Goal: Task Accomplishment & Management: Use online tool/utility

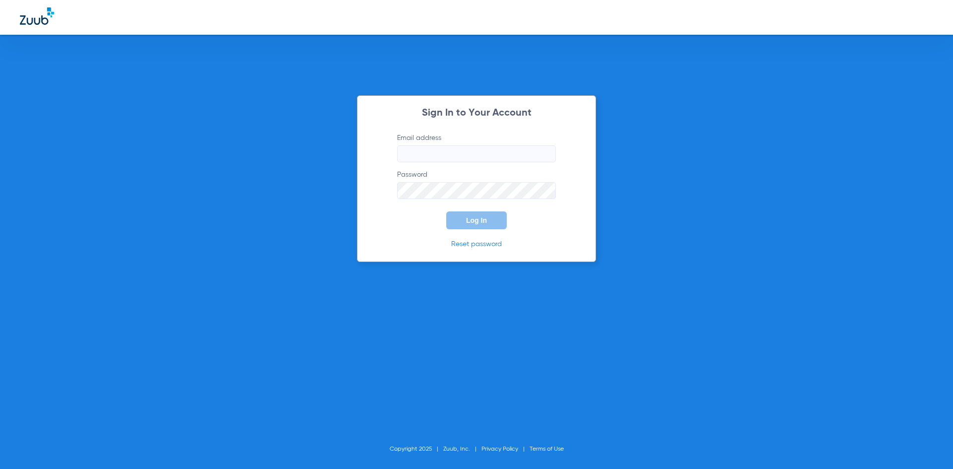
type input "[PERSON_NAME][EMAIL_ADDRESS][DOMAIN_NAME]"
click at [483, 225] on button "Log In" at bounding box center [476, 220] width 61 height 18
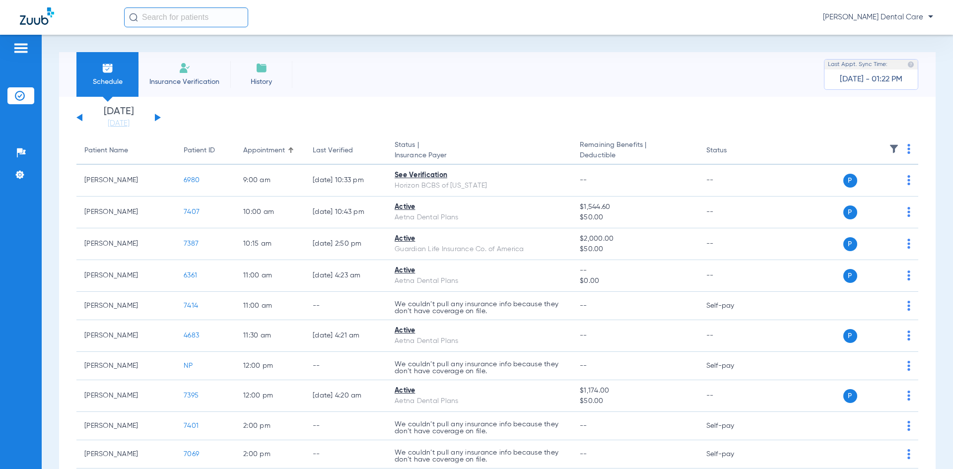
click at [158, 118] on button at bounding box center [158, 117] width 6 height 7
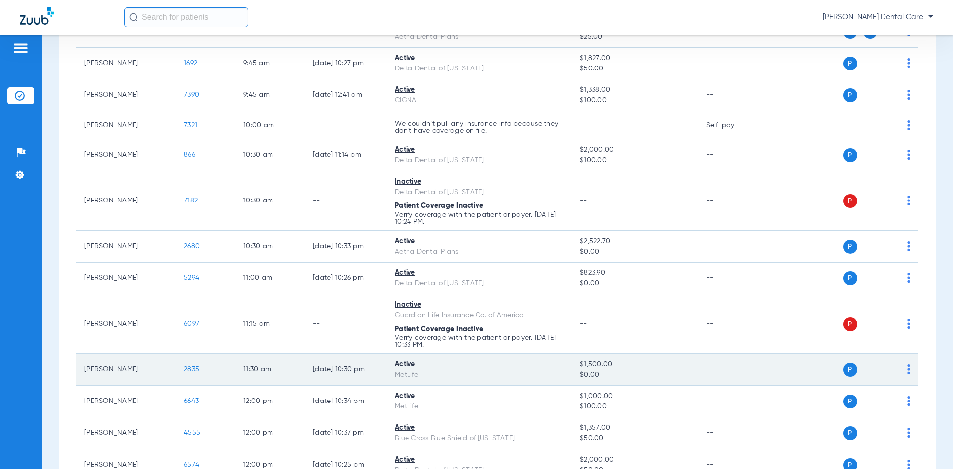
scroll to position [199, 0]
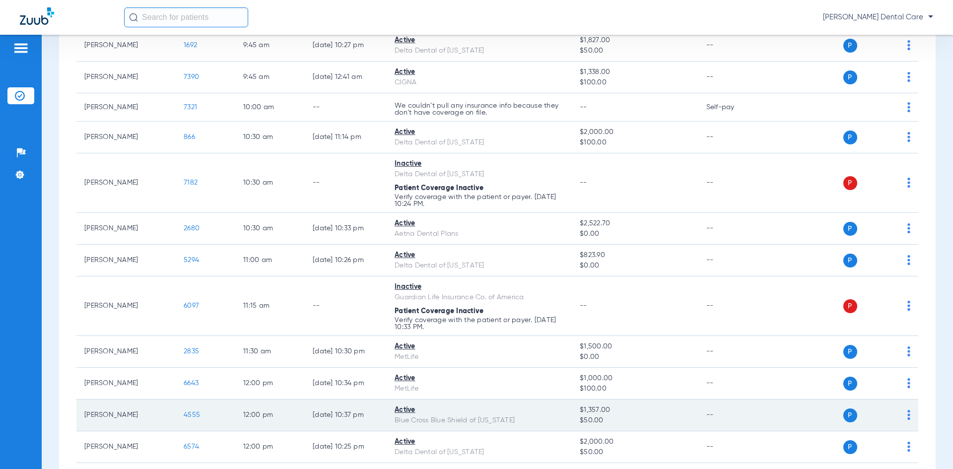
click at [189, 415] on span "4555" at bounding box center [192, 414] width 16 height 7
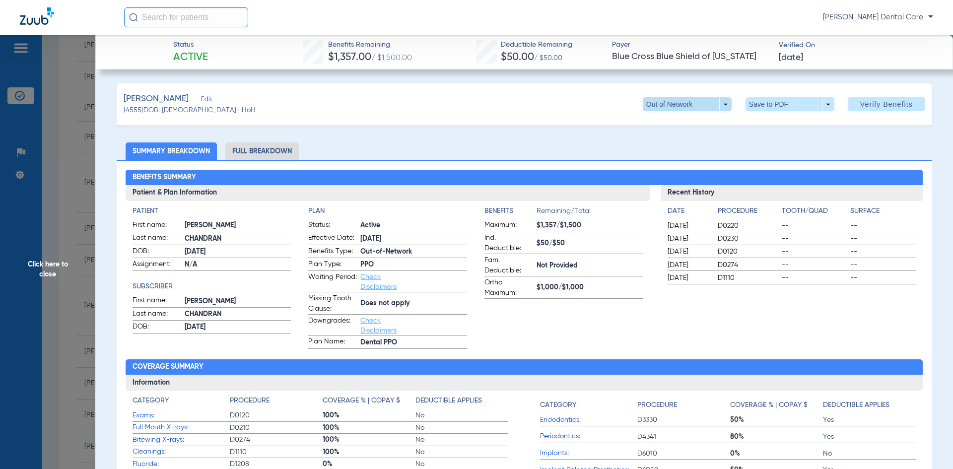
click at [717, 104] on span at bounding box center [687, 104] width 89 height 14
click at [655, 127] on span "PPO" at bounding box center [667, 124] width 46 height 7
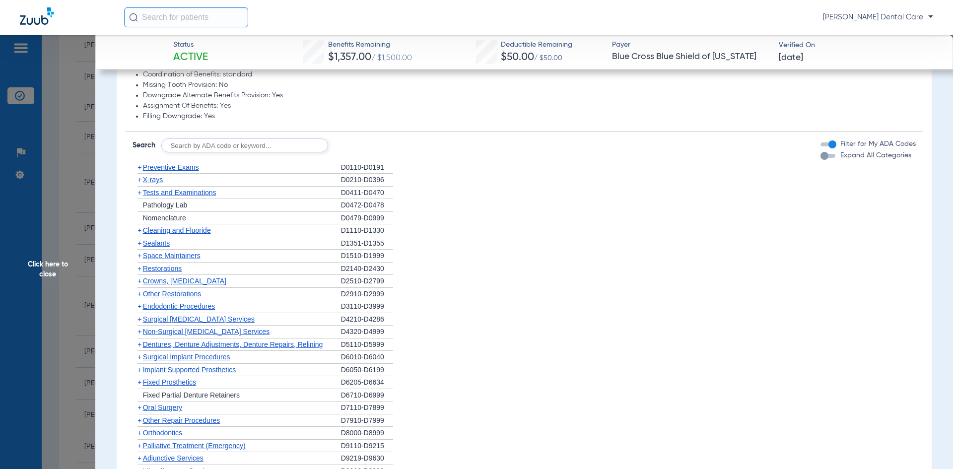
scroll to position [596, 0]
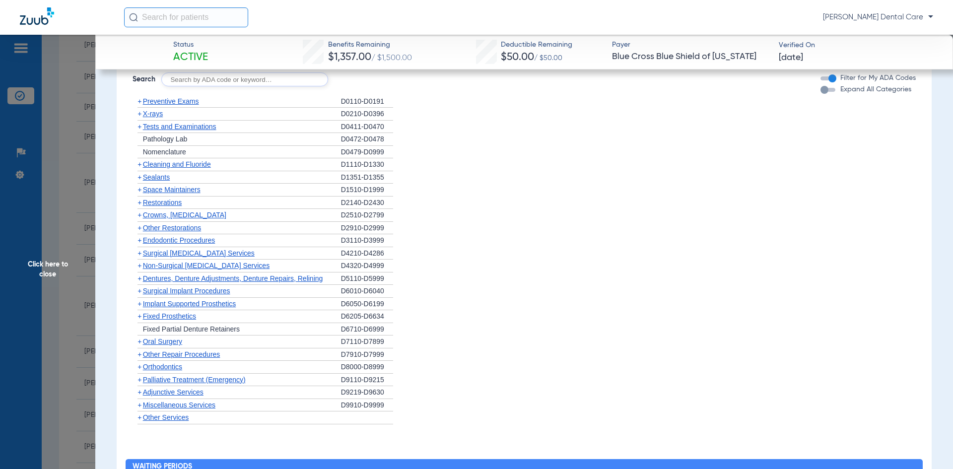
click at [192, 267] on span "Non-Surgical [MEDICAL_DATA] Services" at bounding box center [206, 266] width 127 height 8
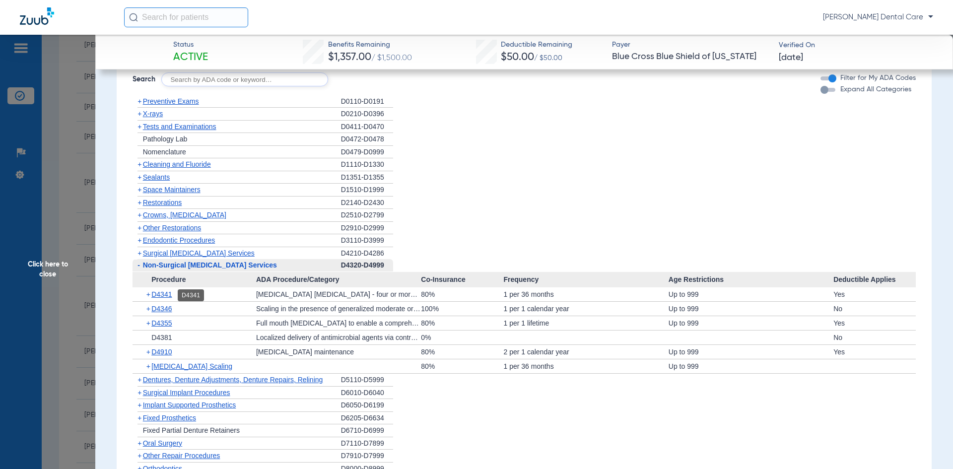
click at [163, 297] on span "D4341" at bounding box center [161, 294] width 20 height 8
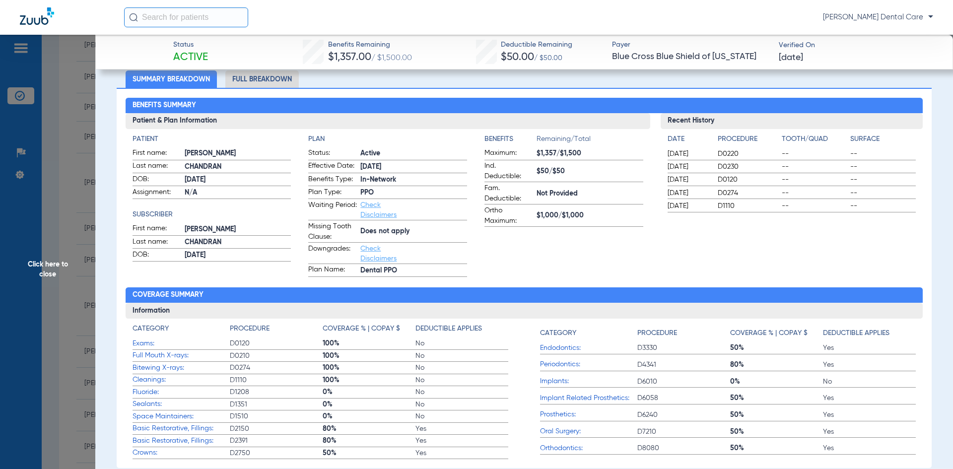
scroll to position [0, 0]
